Goal: Find contact information

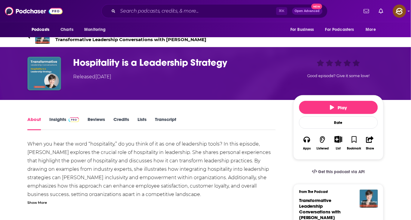
scroll to position [35, 0]
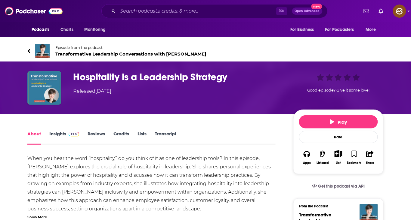
click at [118, 54] on span "Transformative Leadership Conversations with Winnie da Silva" at bounding box center [130, 54] width 151 height 6
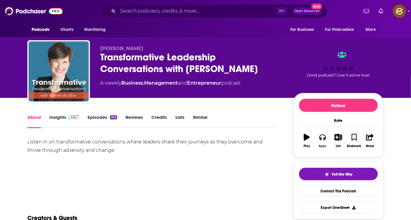
click at [327, 138] on button "Apps" at bounding box center [323, 141] width 16 height 22
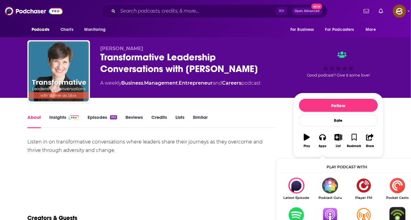
click at [332, 216] on img "Show Listen On dropdown" at bounding box center [330, 215] width 34 height 16
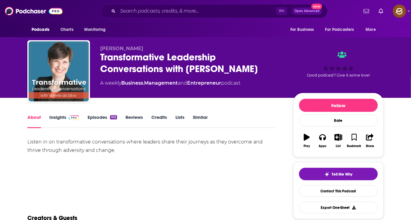
click at [112, 45] on div "Winnie da Silva Transformative Leadership Conversations with Winnie da Silva A …" at bounding box center [205, 72] width 356 height 65
click at [112, 50] on span "Winnie da Silva" at bounding box center [121, 49] width 43 height 6
drag, startPoint x: 112, startPoint y: 50, endPoint x: 129, endPoint y: 50, distance: 16.8
copy span "Winnie da Silva"
click at [129, 50] on span "Winnie da Silva" at bounding box center [121, 49] width 43 height 6
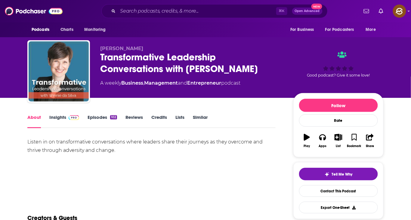
click at [57, 119] on link "Insights" at bounding box center [64, 122] width 30 height 14
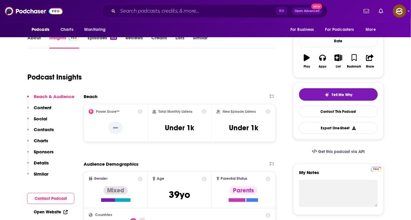
click at [43, 128] on p "Contacts" at bounding box center [44, 130] width 20 height 6
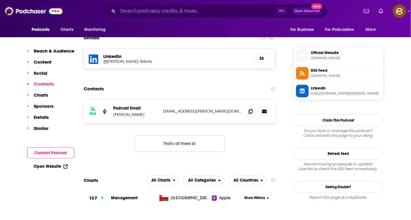
scroll to position [416, 0]
click at [252, 112] on icon at bounding box center [250, 111] width 4 height 5
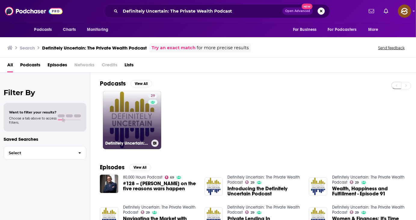
click at [131, 126] on link "29 Definitely Uncertain: The Private Wealth Podcast" at bounding box center [132, 120] width 58 height 58
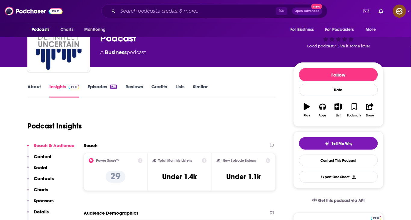
scroll to position [170, 0]
